Goal: Task Accomplishment & Management: Use online tool/utility

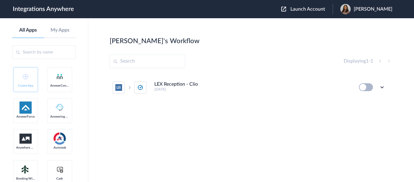
click at [309, 12] on div "Launch Account Latasha Parker My Account Logout" at bounding box center [339, 9] width 117 height 10
click at [308, 9] on span "Launch Account" at bounding box center [308, 9] width 35 height 5
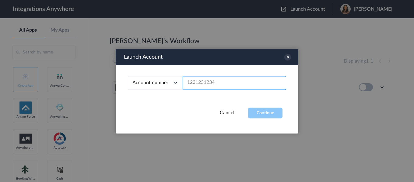
paste input "8252033546"
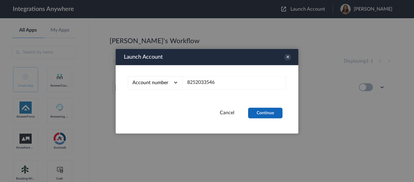
click at [260, 112] on button "Continue" at bounding box center [265, 113] width 34 height 11
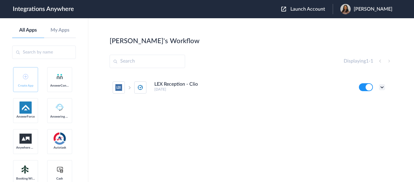
click at [382, 90] on icon at bounding box center [382, 87] width 6 height 6
click at [364, 102] on link "Edit" at bounding box center [357, 101] width 15 height 4
click at [303, 8] on span "Launch Account" at bounding box center [308, 9] width 35 height 5
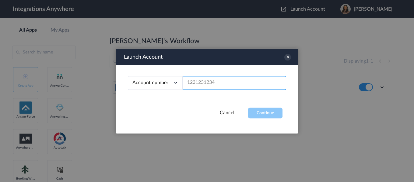
paste input "8252033546"
type input "8252033546"
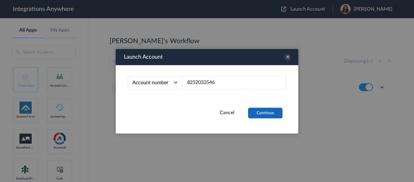
click at [257, 115] on button "Continue" at bounding box center [265, 113] width 34 height 11
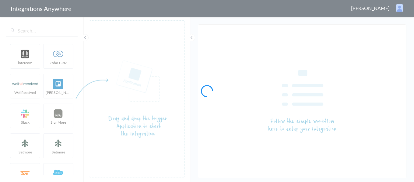
type input "LEX Reception - Clio"
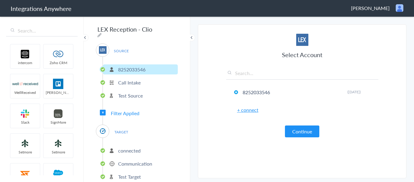
click at [131, 110] on span "Filter Applied" at bounding box center [125, 113] width 29 height 7
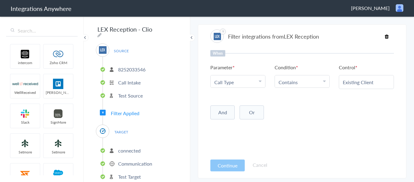
click at [141, 147] on li "connected" at bounding box center [140, 151] width 75 height 10
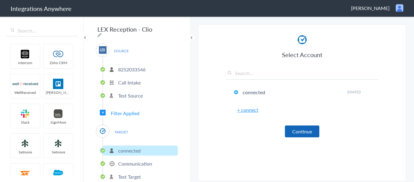
click at [296, 132] on button "Continue" at bounding box center [302, 132] width 34 height 12
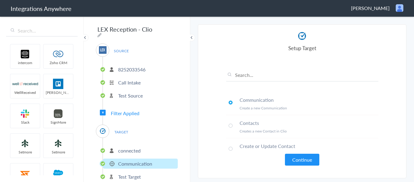
click at [298, 157] on button "Continue" at bounding box center [302, 160] width 34 height 12
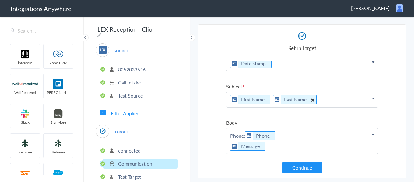
scroll to position [61, 0]
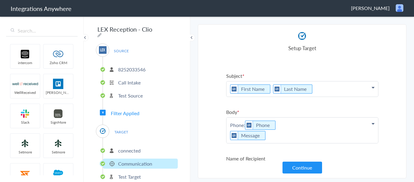
click at [283, 124] on p "Phone: Phone Message" at bounding box center [303, 131] width 152 height 26
click at [273, 135] on p "Phone: Phone Message" at bounding box center [303, 131] width 152 height 26
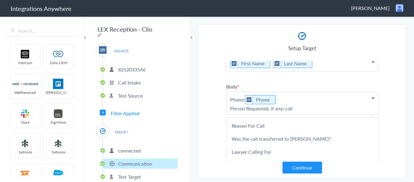
scroll to position [122, 0]
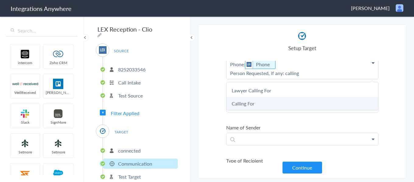
click at [271, 105] on link "Calling For" at bounding box center [303, 103] width 152 height 13
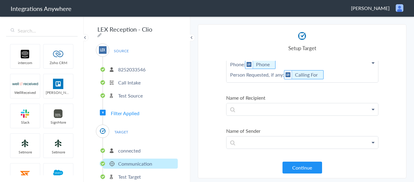
click at [351, 76] on p "Phone: Phone Person Requested, if any: Calling For" at bounding box center [303, 70] width 152 height 26
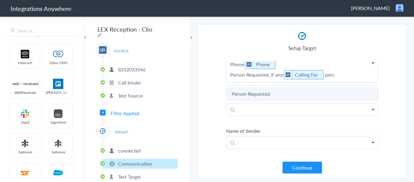
click at [291, 99] on link "Person Requested" at bounding box center [303, 93] width 152 height 13
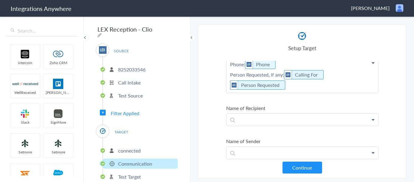
click at [319, 89] on p "Phone: Phone Person Requested, if any: Calling For Person Requested" at bounding box center [303, 75] width 152 height 36
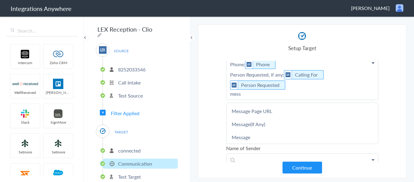
click at [270, 135] on link "Message" at bounding box center [303, 137] width 152 height 13
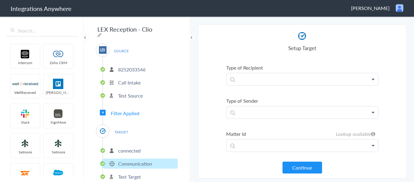
scroll to position [240, 0]
click at [304, 168] on button "Continue" at bounding box center [303, 168] width 40 height 12
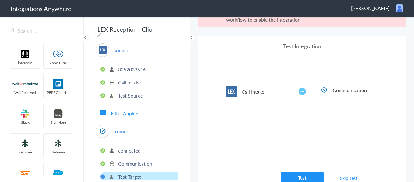
scroll to position [23, 0]
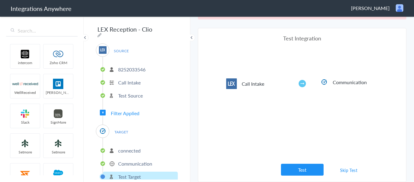
click at [341, 171] on link "Skip Test" at bounding box center [349, 170] width 32 height 11
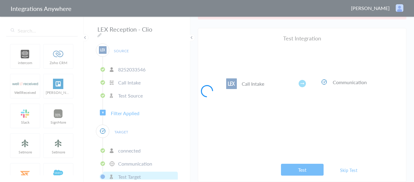
scroll to position [0, 0]
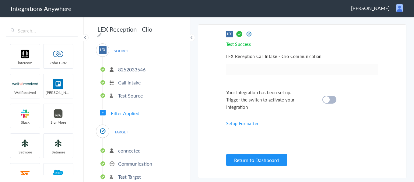
click at [331, 99] on div at bounding box center [330, 100] width 14 height 8
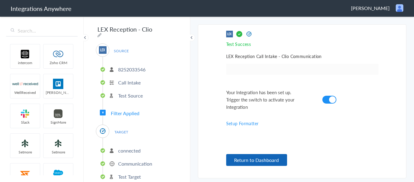
click at [277, 158] on button "Return to Dashboard" at bounding box center [256, 160] width 61 height 12
